Goal: Find specific page/section: Find specific page/section

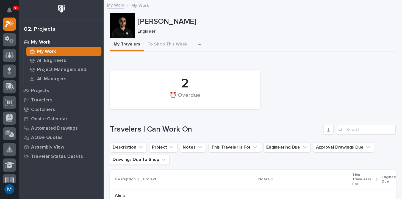
scroll to position [14, 0]
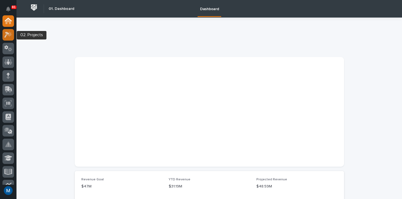
click at [9, 36] on icon at bounding box center [8, 35] width 8 height 6
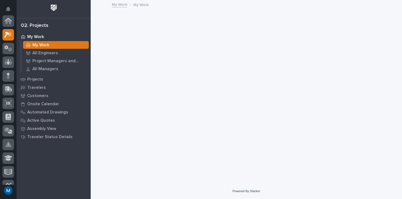
scroll to position [14, 0]
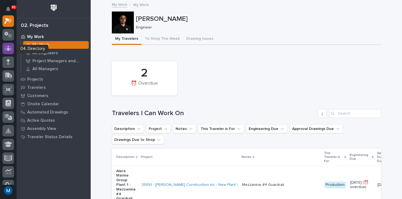
click at [12, 45] on icon at bounding box center [8, 48] width 8 height 6
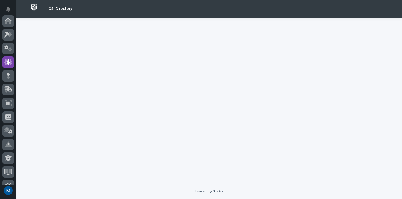
scroll to position [41, 0]
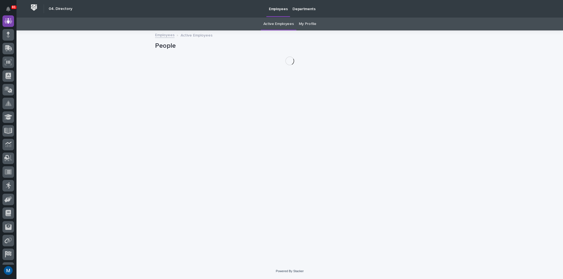
scroll to position [41, 0]
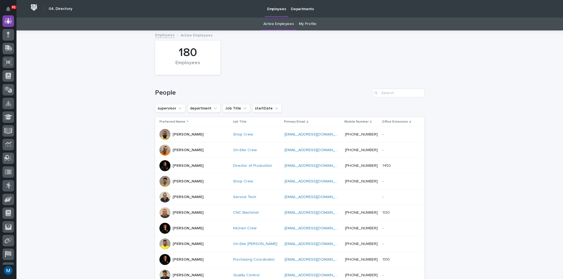
click at [178, 103] on div "People" at bounding box center [289, 91] width 269 height 26
click at [216, 112] on li "department" at bounding box center [203, 108] width 33 height 9
click at [203, 108] on button "department" at bounding box center [203, 108] width 33 height 9
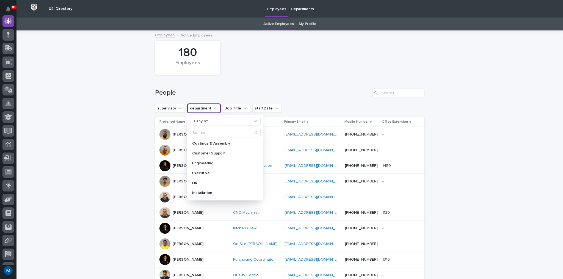
scroll to position [0, 0]
click at [210, 165] on div "Engineering" at bounding box center [225, 163] width 72 height 9
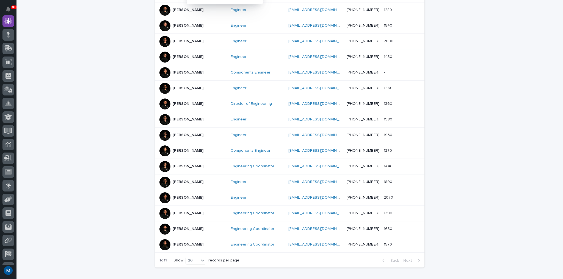
scroll to position [198, 0]
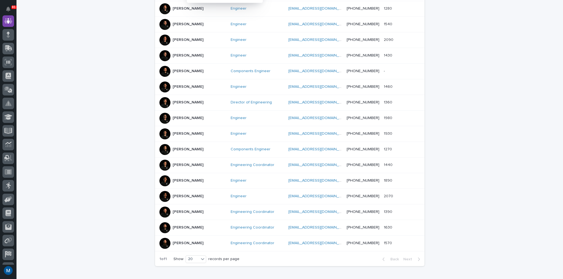
click at [173, 113] on div "[PERSON_NAME]" at bounding box center [192, 118] width 67 height 11
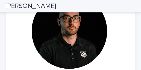
scroll to position [65, 0]
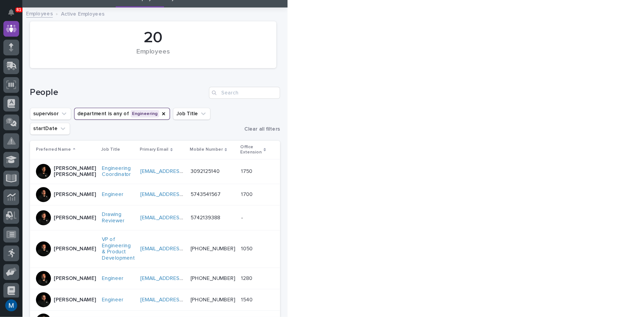
scroll to position [29, 0]
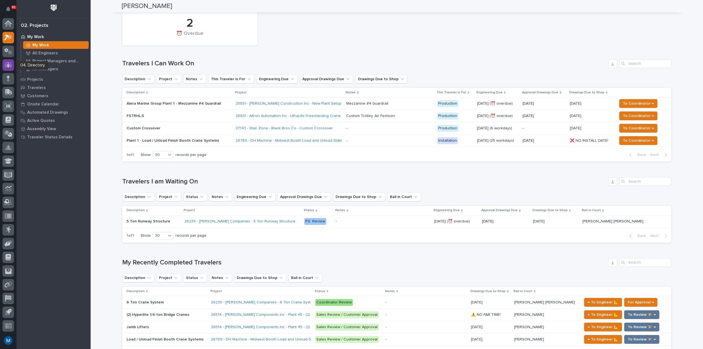
click at [10, 63] on icon at bounding box center [8, 64] width 8 height 5
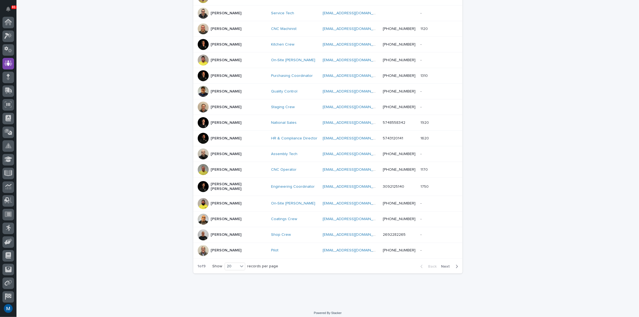
click at [402, 199] on span "Next" at bounding box center [447, 267] width 12 height 4
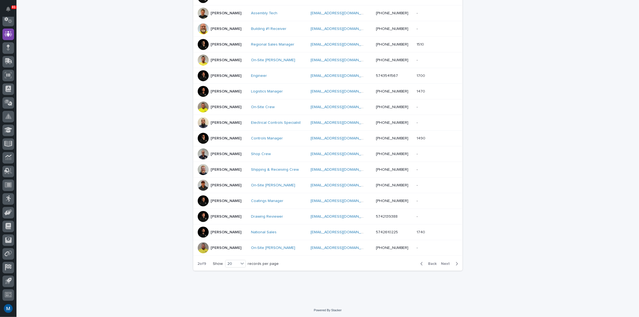
click at [402, 199] on span "Next" at bounding box center [447, 264] width 12 height 4
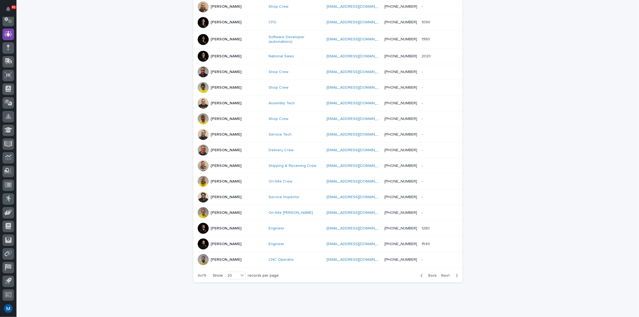
click at [402, 199] on div "Back Next" at bounding box center [439, 276] width 46 height 14
click at [402, 199] on button "Next" at bounding box center [450, 275] width 23 height 5
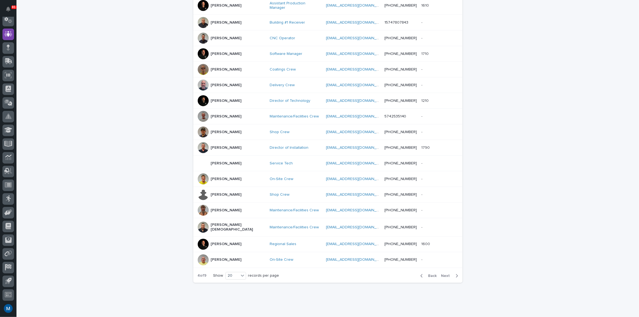
click at [402, 199] on div "Back Next" at bounding box center [439, 276] width 46 height 14
click at [402, 199] on button "Next" at bounding box center [450, 276] width 23 height 5
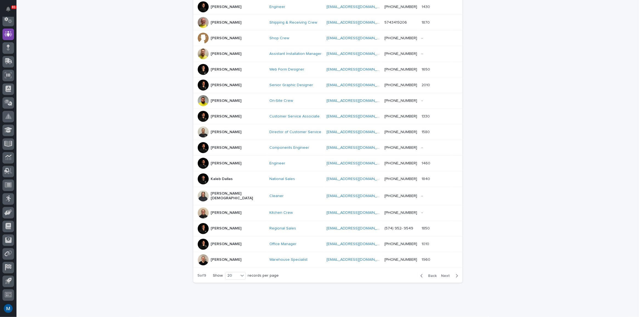
click at [402, 199] on button "Next" at bounding box center [450, 276] width 23 height 5
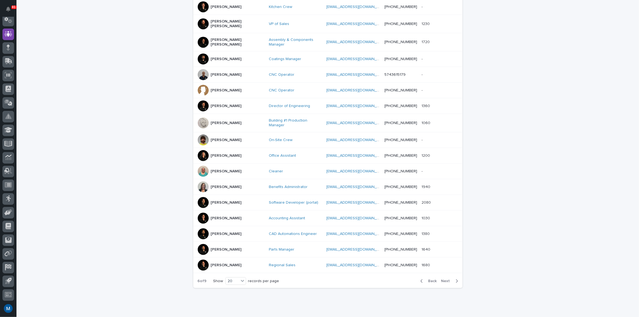
scroll to position [184, 0]
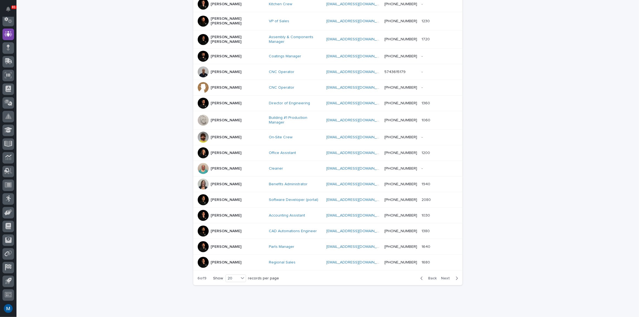
click at [402, 199] on span "Next" at bounding box center [447, 279] width 12 height 4
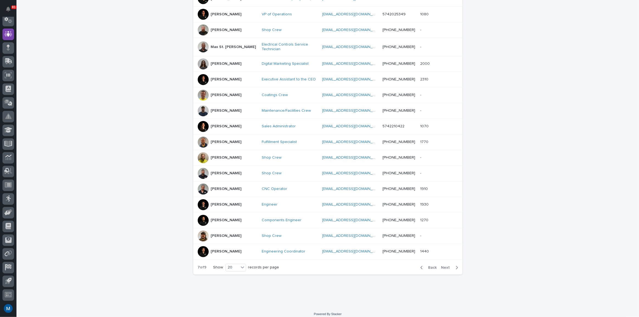
click at [402, 199] on span "Next" at bounding box center [447, 268] width 12 height 4
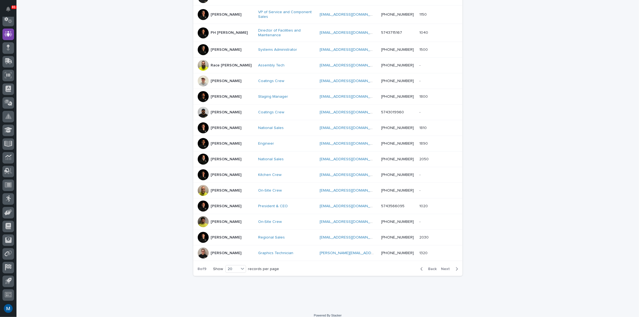
click at [402, 199] on span "Next" at bounding box center [447, 269] width 12 height 4
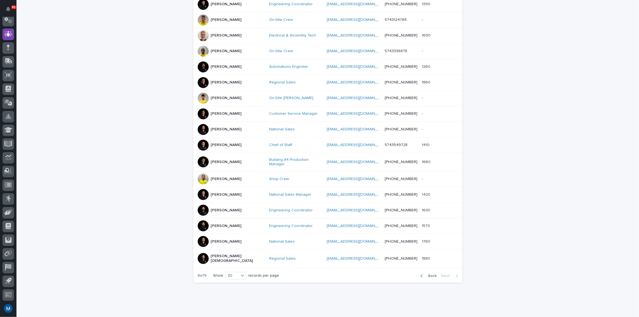
click at [402, 199] on span "Back" at bounding box center [431, 276] width 12 height 4
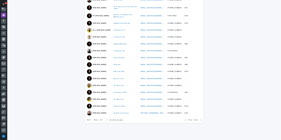
scroll to position [184, 0]
